Goal: Task Accomplishment & Management: Use online tool/utility

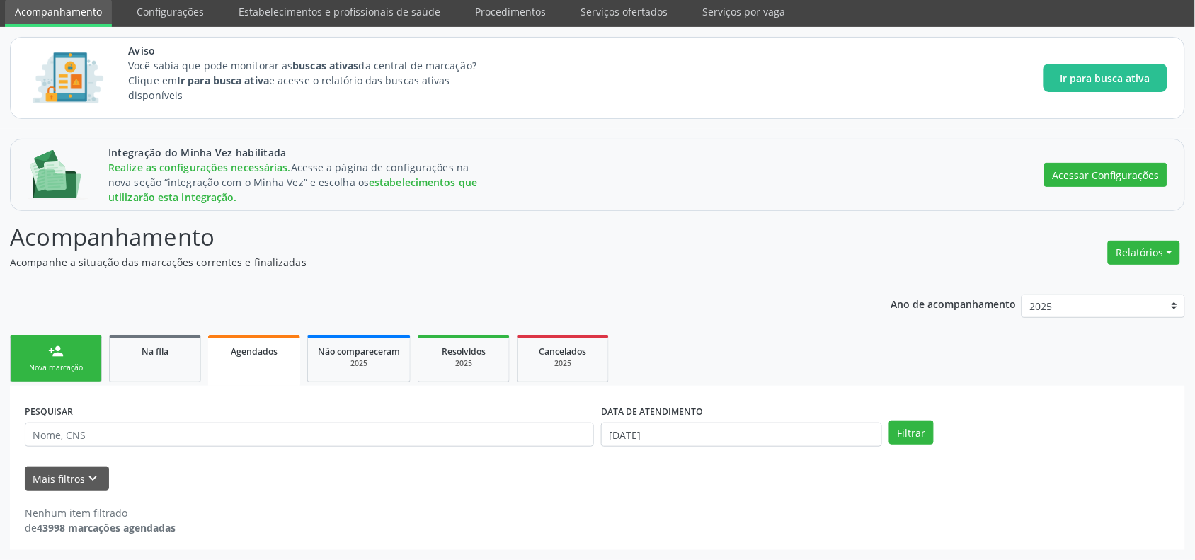
scroll to position [52, 0]
click at [177, 437] on input "text" at bounding box center [309, 435] width 569 height 24
type input "[PERSON_NAME]"
click at [684, 430] on input "[DATE]" at bounding box center [741, 435] width 281 height 24
click at [618, 222] on span at bounding box center [613, 220] width 24 height 24
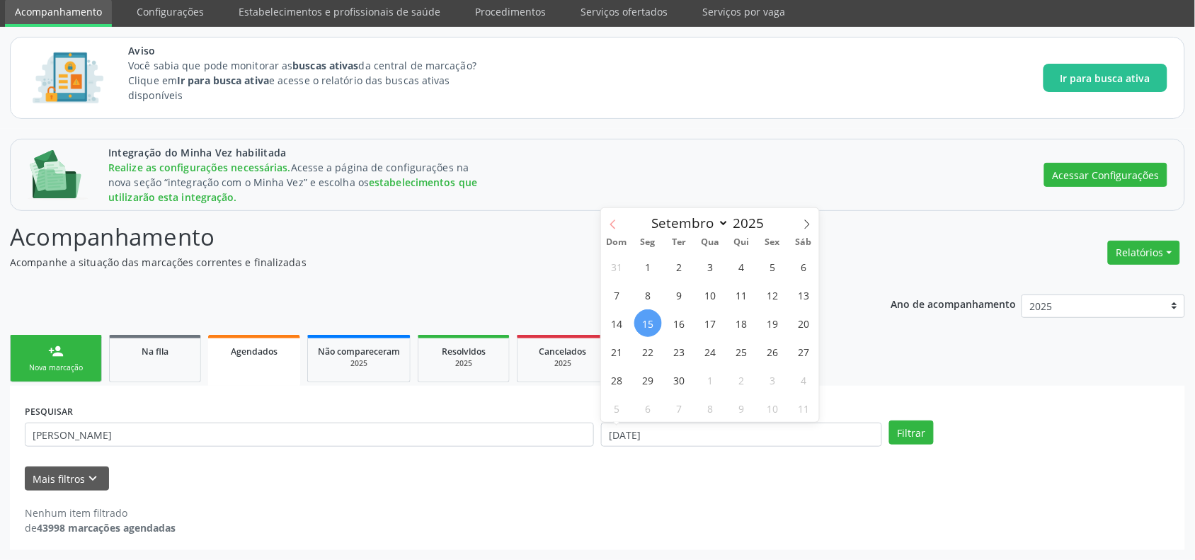
select select "7"
click at [670, 377] on span "26" at bounding box center [679, 380] width 28 height 28
type input "[DATE]"
drag, startPoint x: 781, startPoint y: 379, endPoint x: 857, endPoint y: 397, distance: 77.9
click at [782, 379] on span "29" at bounding box center [773, 380] width 28 height 28
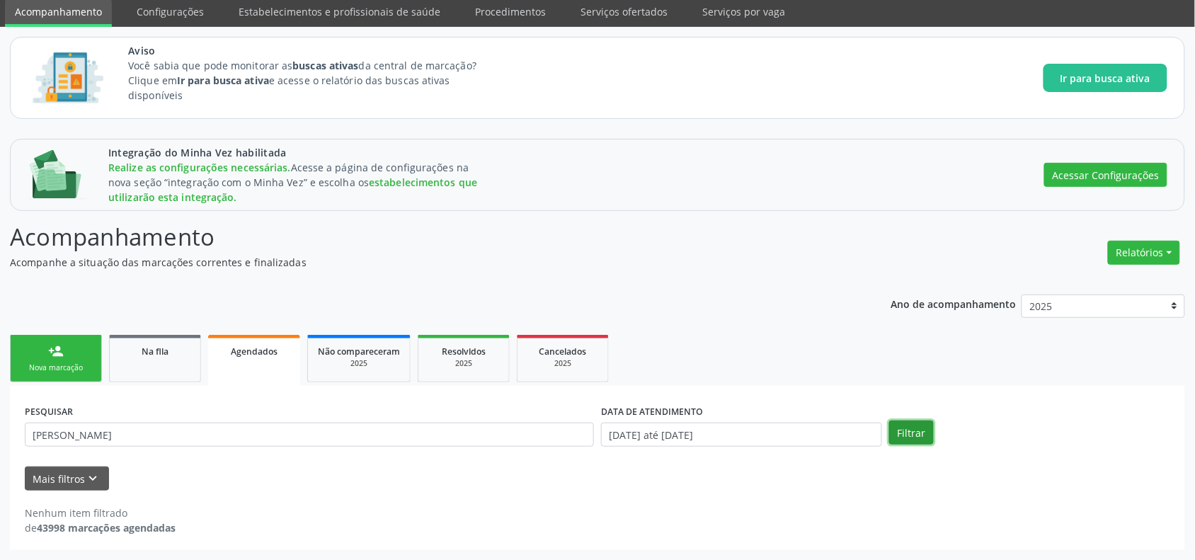
click at [915, 433] on button "Filtrar" at bounding box center [911, 432] width 45 height 24
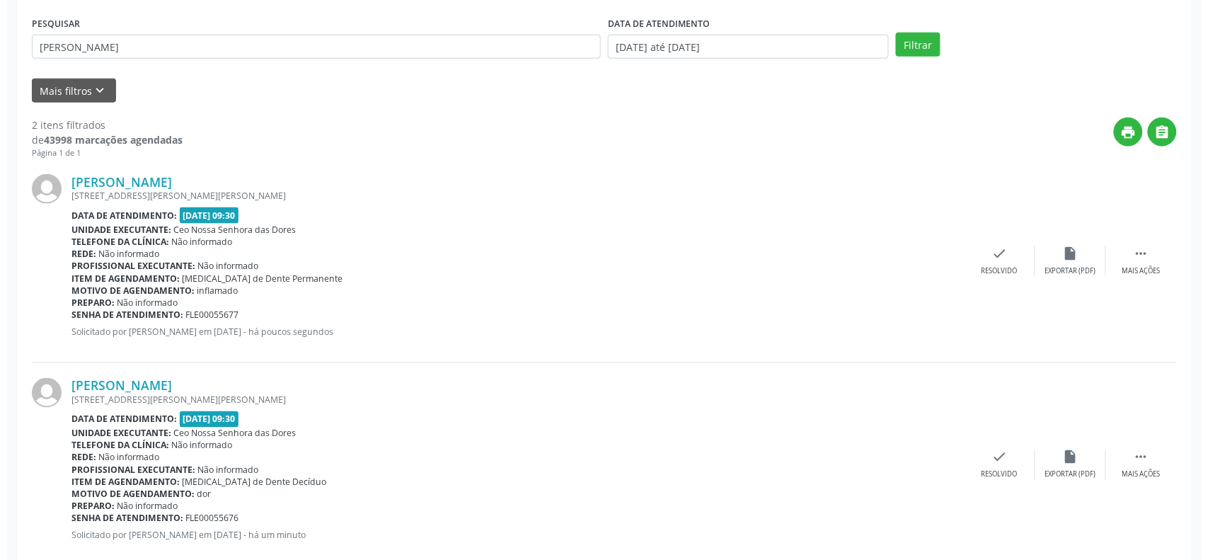
scroll to position [471, 0]
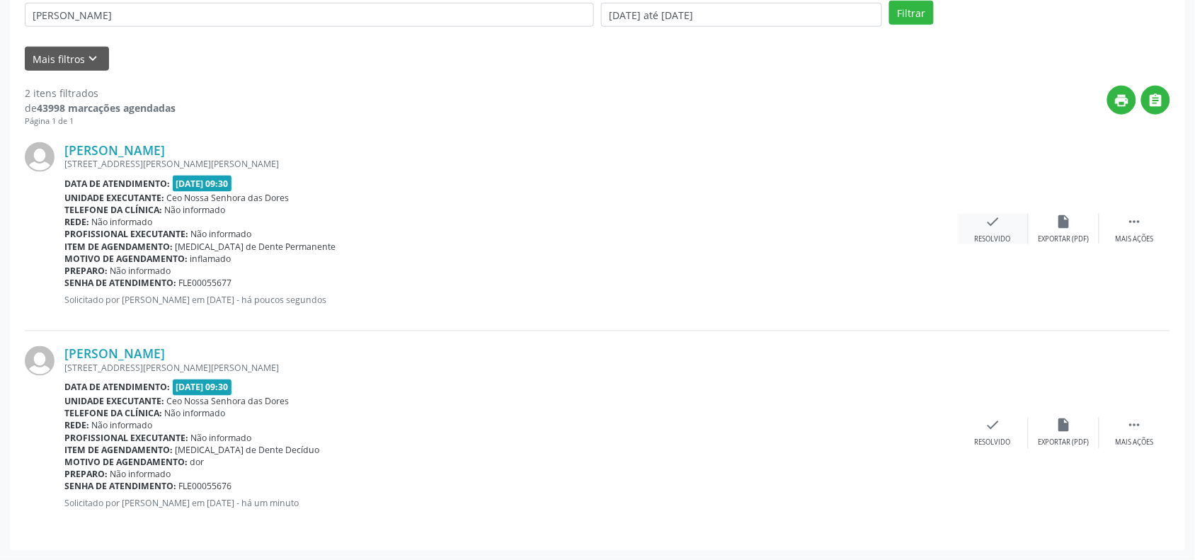
click at [997, 227] on icon "check" at bounding box center [993, 222] width 16 height 16
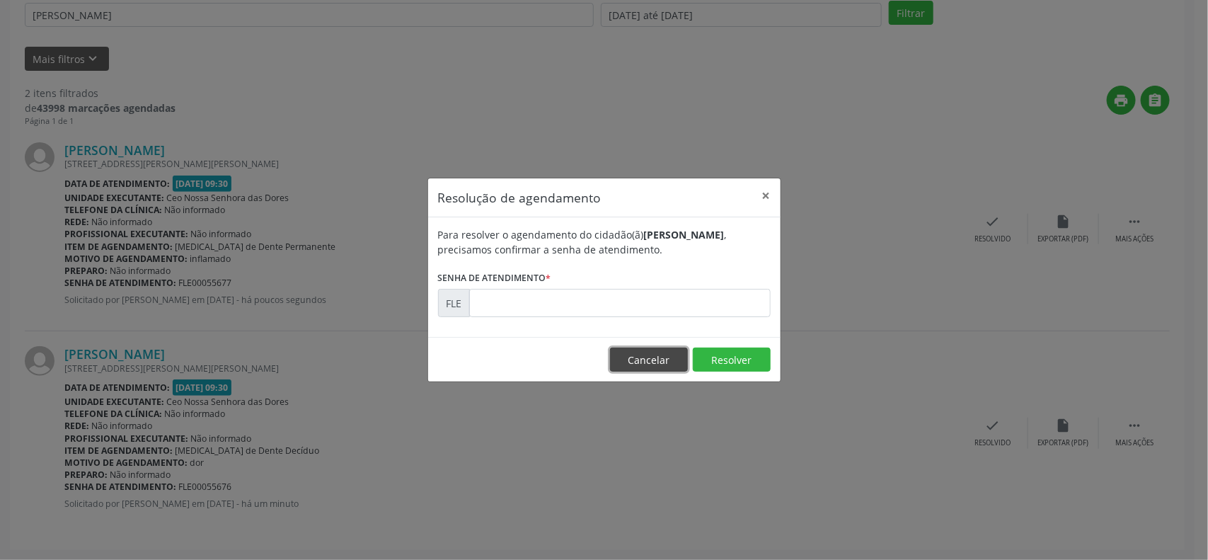
click at [649, 356] on button "Cancelar" at bounding box center [649, 360] width 78 height 24
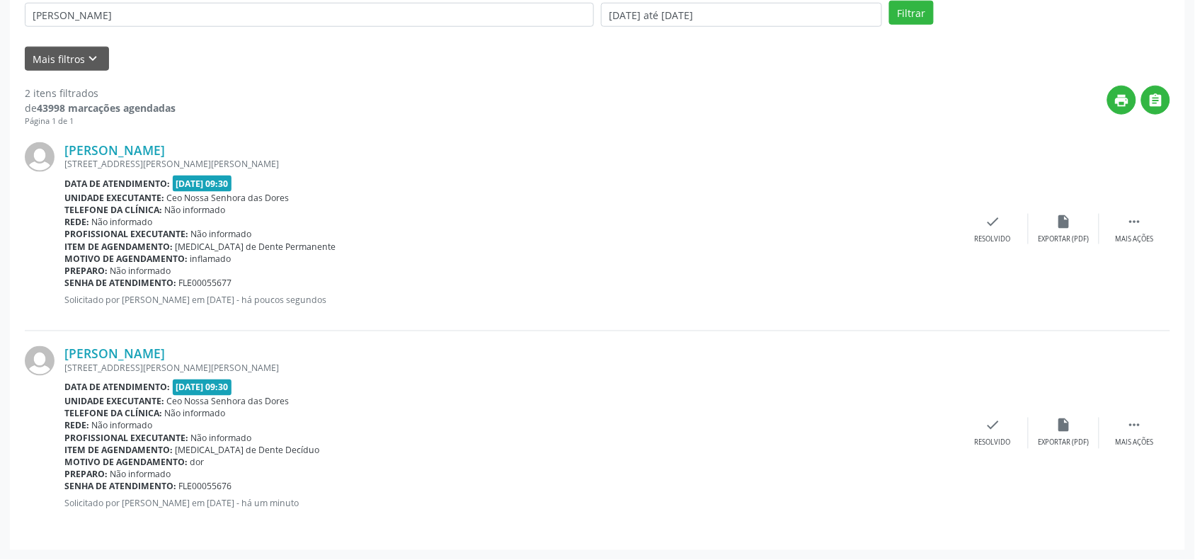
drag, startPoint x: 177, startPoint y: 285, endPoint x: 237, endPoint y: 283, distance: 60.2
click at [237, 283] on div "Senha de atendimento: FLE00055677" at bounding box center [510, 283] width 893 height 12
copy span "FLE00055677"
click at [995, 224] on icon "check" at bounding box center [993, 222] width 16 height 16
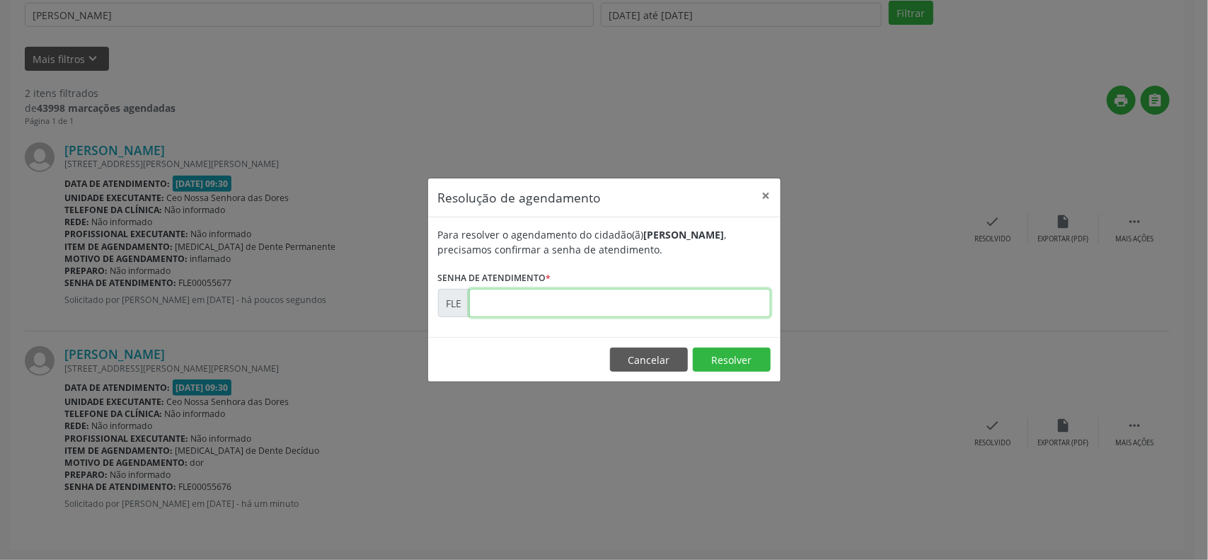
click at [505, 303] on input "text" at bounding box center [620, 303] width 302 height 28
paste input "00055677"
type input "00055677"
click at [737, 359] on button "Resolver" at bounding box center [732, 360] width 78 height 24
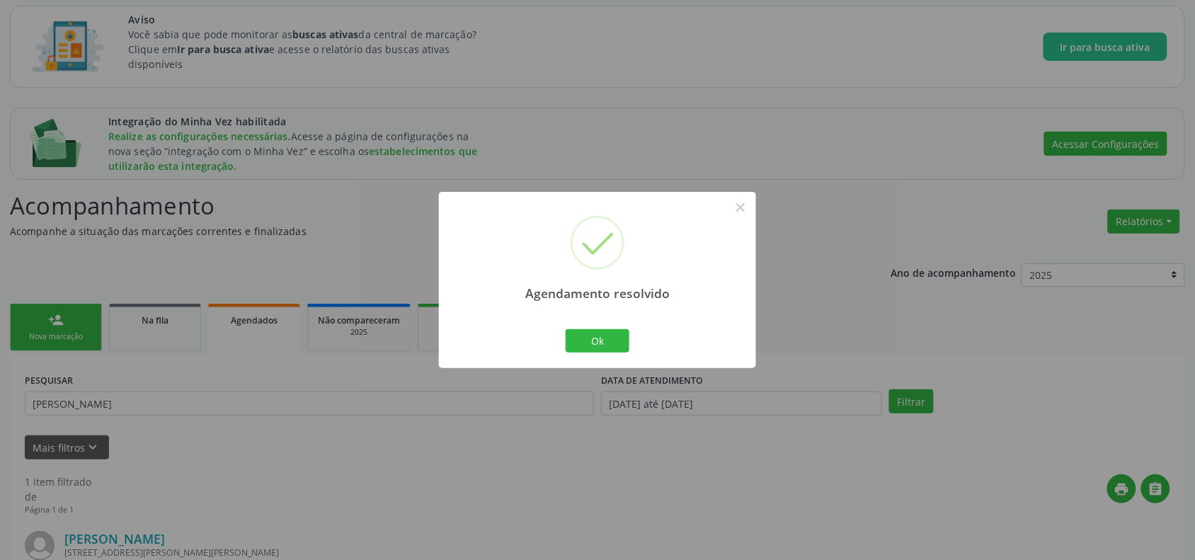
scroll to position [267, 0]
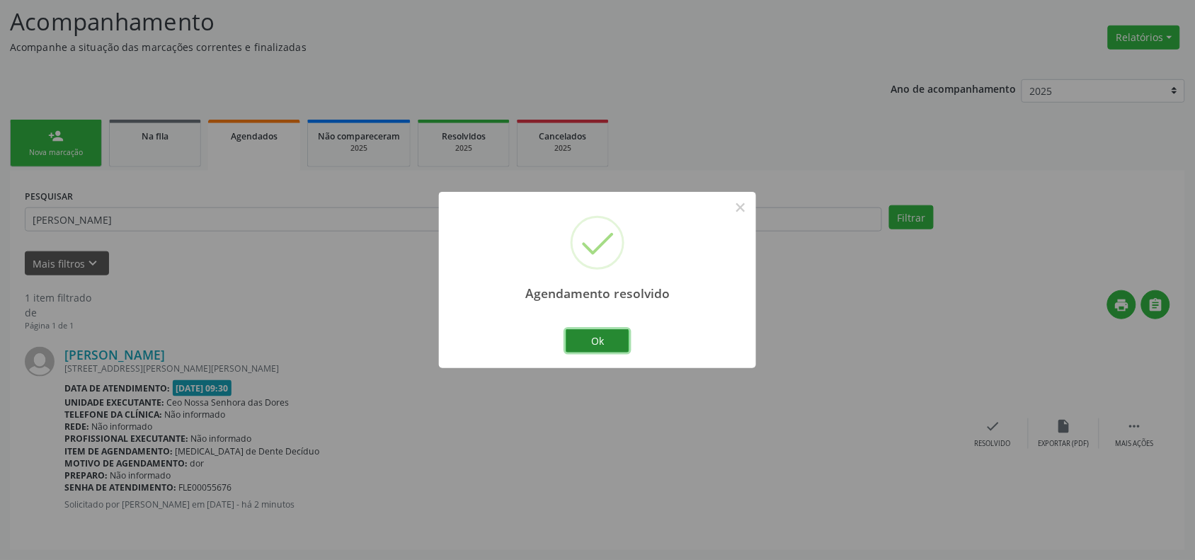
click at [602, 340] on button "Ok" at bounding box center [598, 341] width 64 height 24
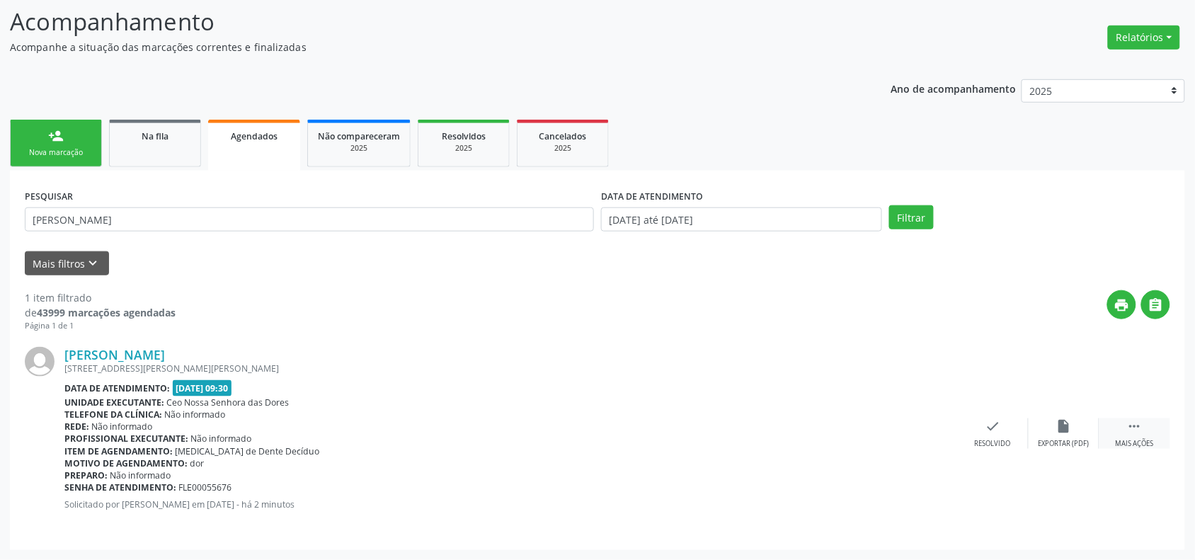
click at [1152, 428] on div " Mais ações" at bounding box center [1134, 433] width 71 height 30
click at [995, 427] on icon "alarm_off" at bounding box center [993, 426] width 16 height 16
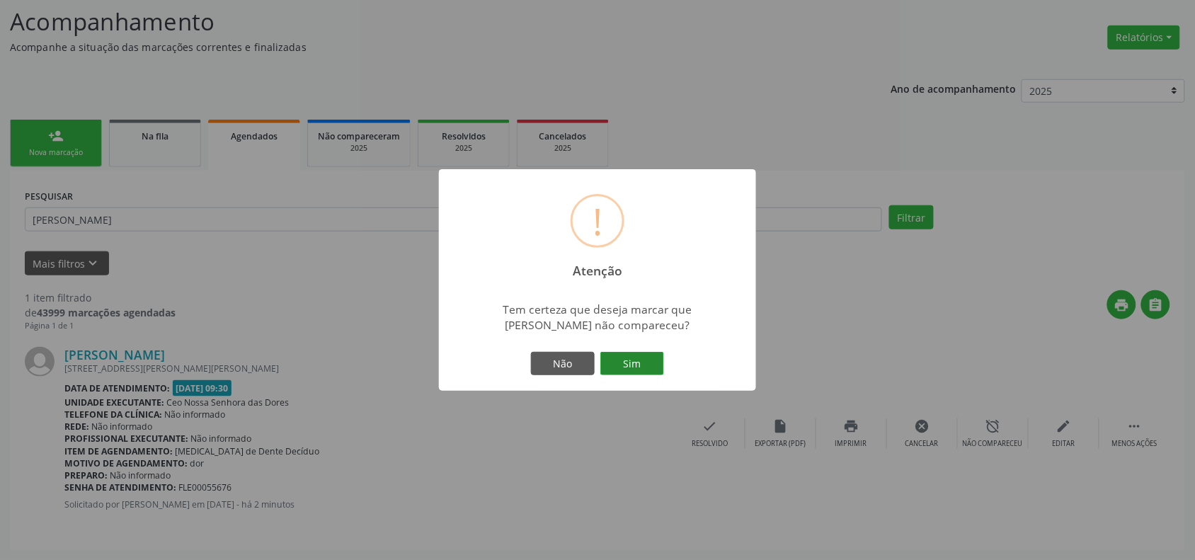
click at [648, 361] on button "Sim" at bounding box center [632, 364] width 64 height 24
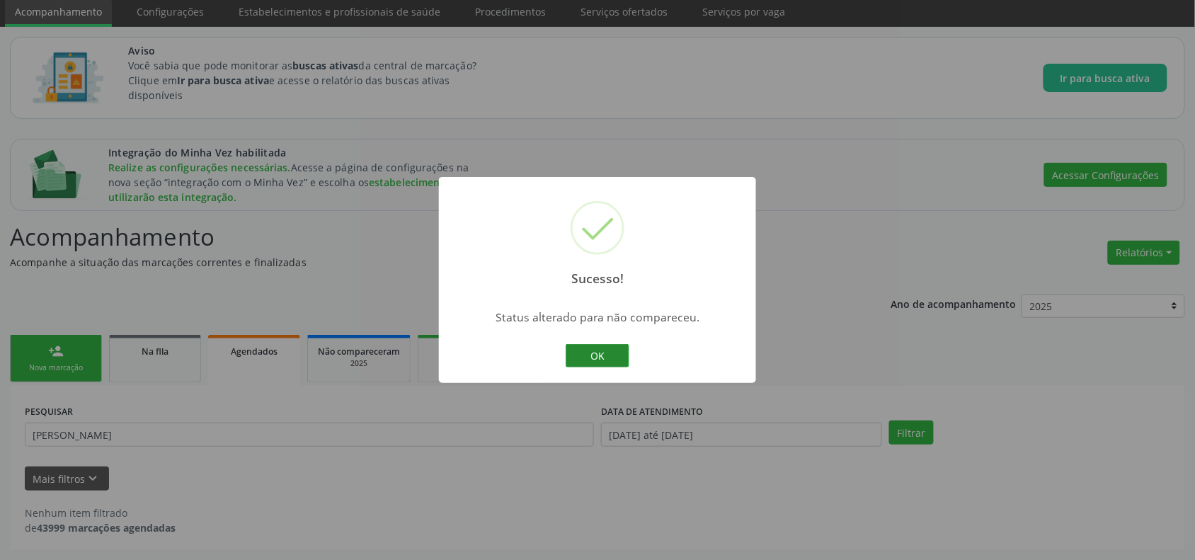
scroll to position [52, 0]
click at [609, 349] on button "OK" at bounding box center [598, 356] width 64 height 24
